Goal: Task Accomplishment & Management: Complete application form

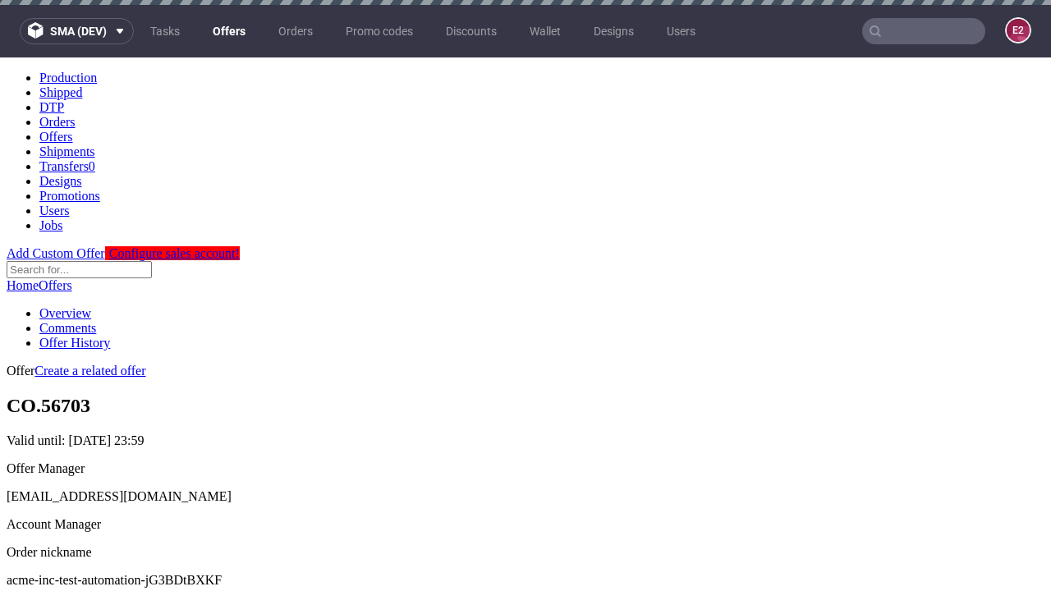
scroll to position [5, 0]
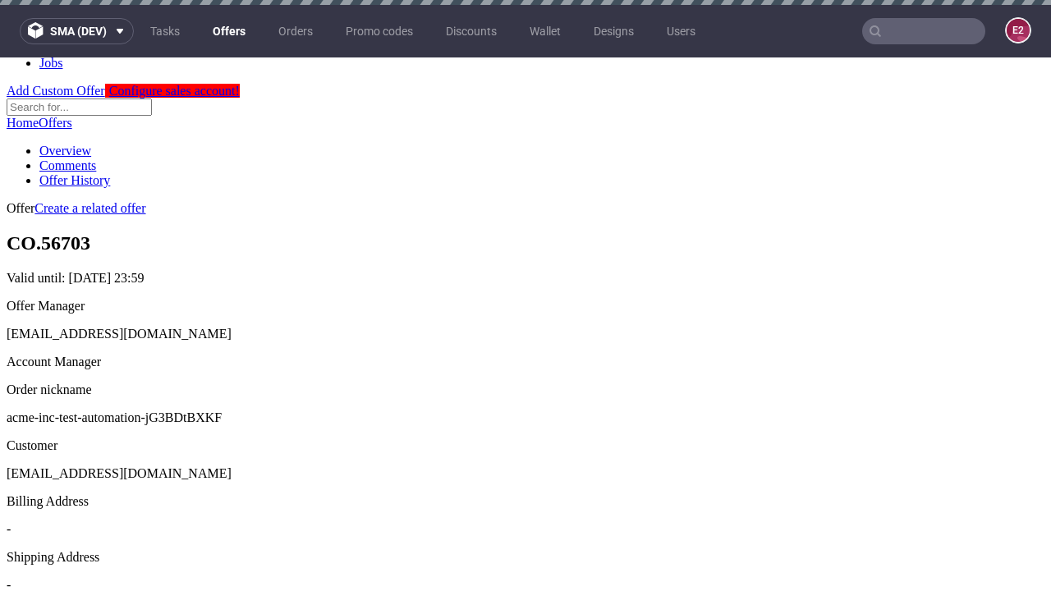
scroll to position [5, 0]
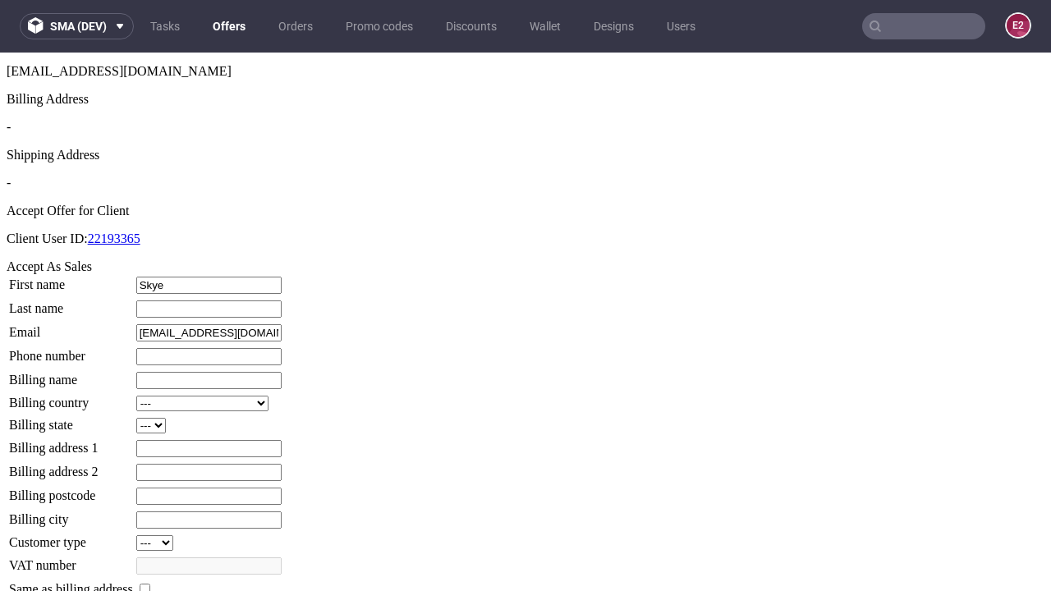
type input "Skye"
type input "Kozey"
type input "1509813888"
type input "Raven_Bradtke"
select select "13"
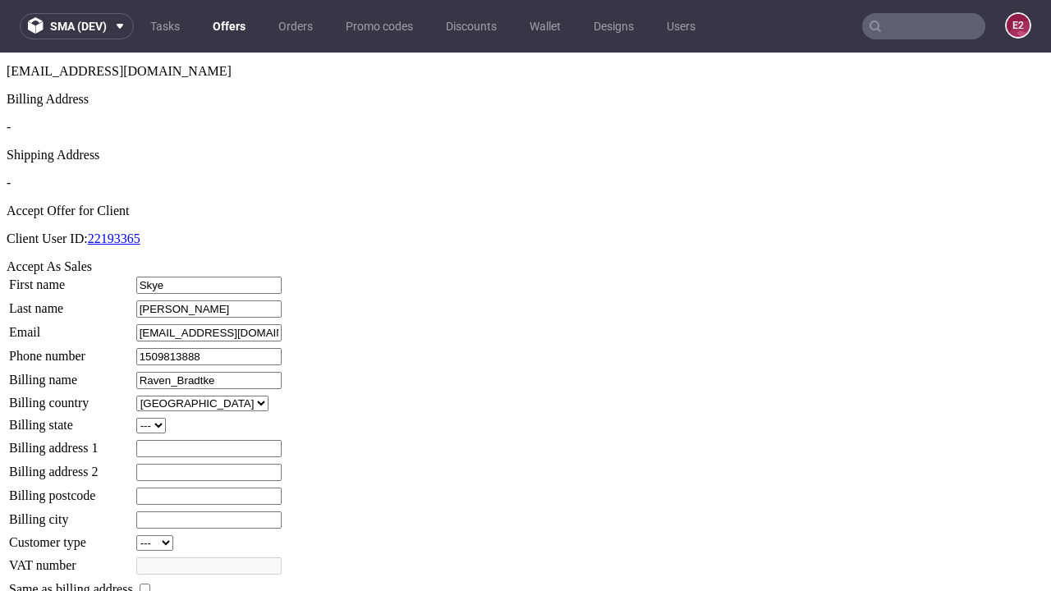
type input "Raven_Bradtke"
type input "8 Murray Meadows"
type input "VP1 1TZ"
select select "132"
type input "VP1 1TZ"
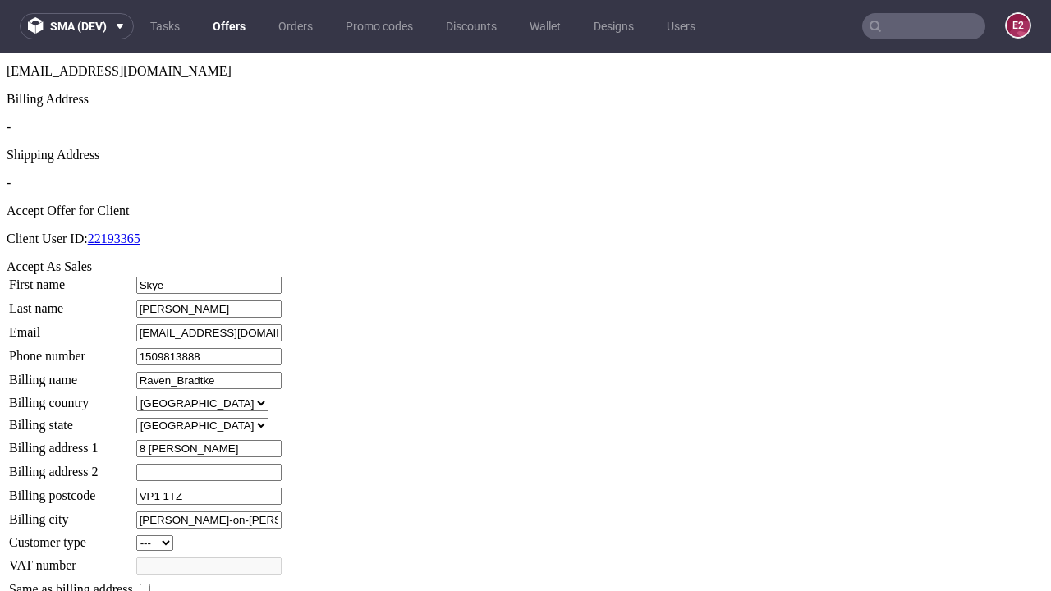
type input "Vandervort-on-Fritsch"
click at [150, 584] on input "checkbox" at bounding box center [145, 589] width 11 height 11
checkbox input "true"
type input "Raven_Bradtke"
select select "13"
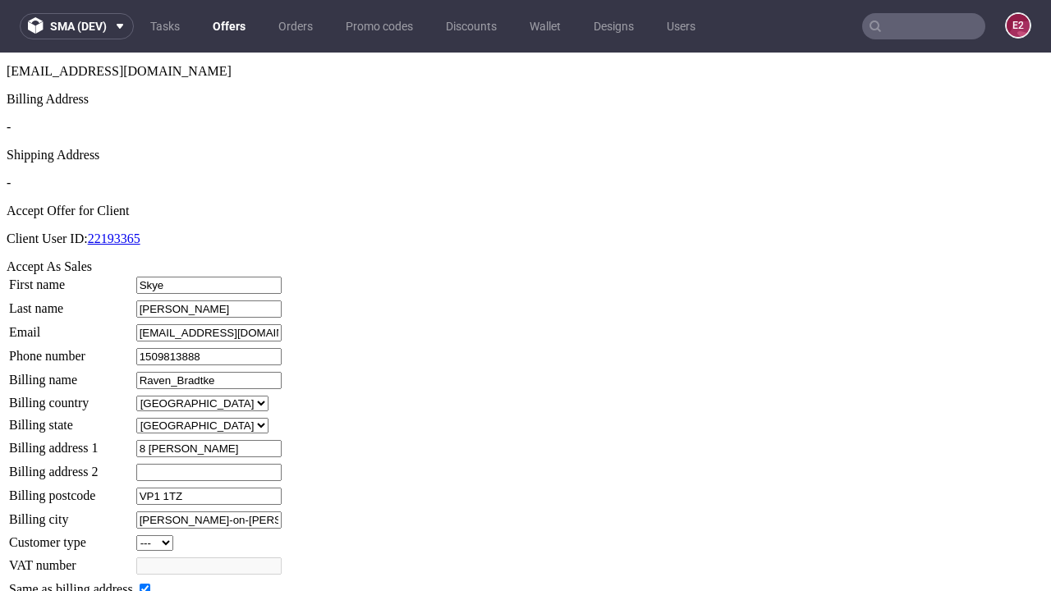
type input "8 Murray Meadows"
type input "VP1 1TZ"
type input "Vandervort-on-Fritsch"
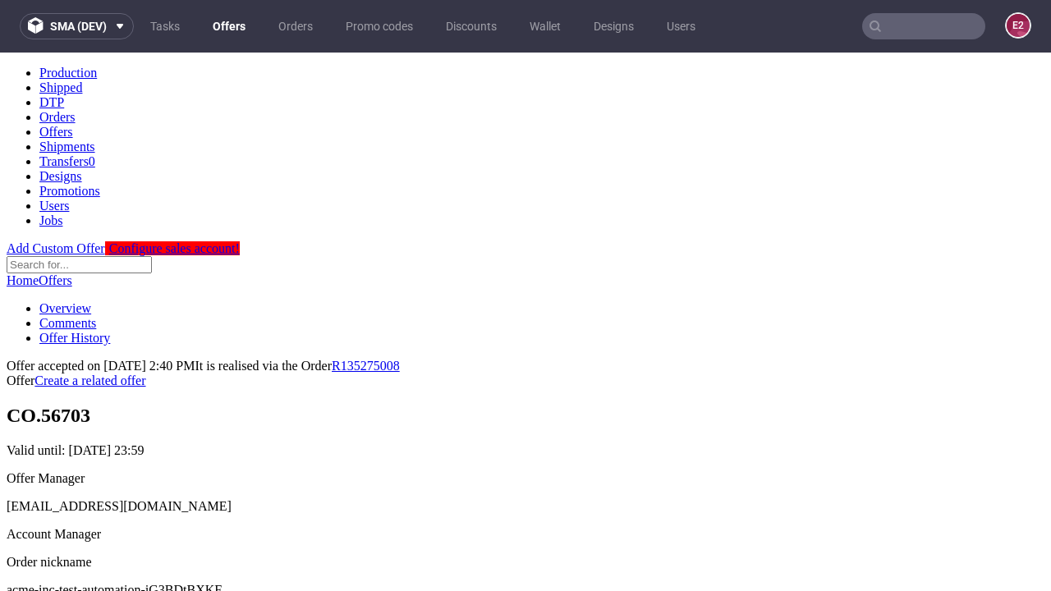
scroll to position [0, 0]
